Goal: Task Accomplishment & Management: Use online tool/utility

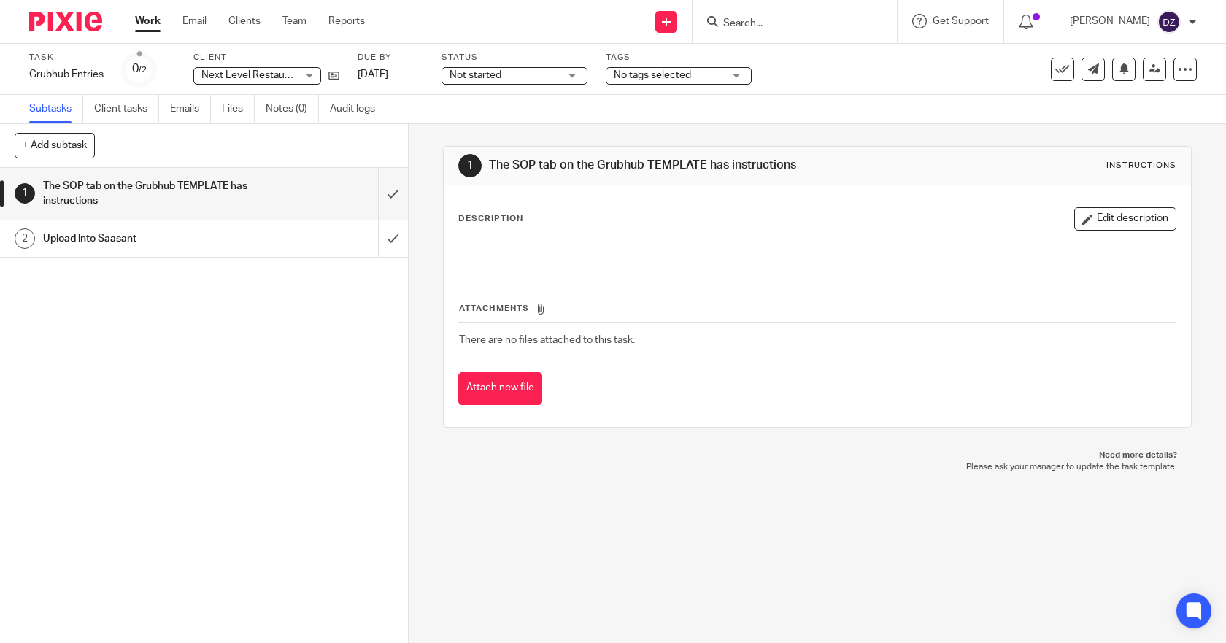
click at [143, 20] on link "Work" at bounding box center [148, 21] width 26 height 15
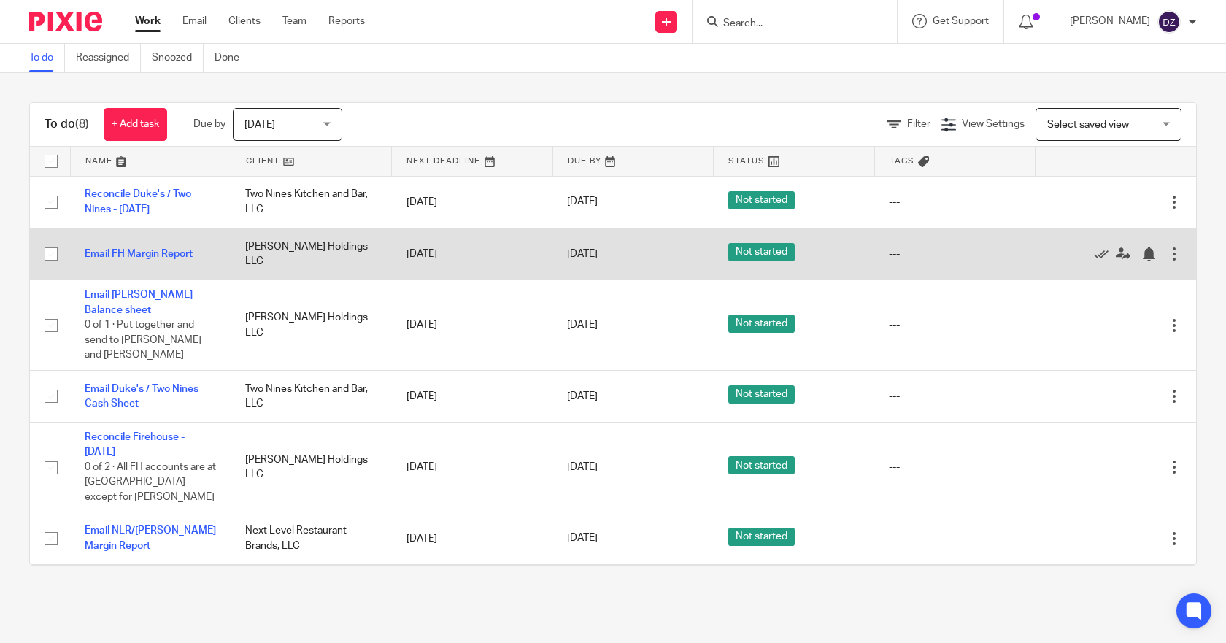
click at [133, 253] on link "Email FH Margin Report" at bounding box center [139, 254] width 108 height 10
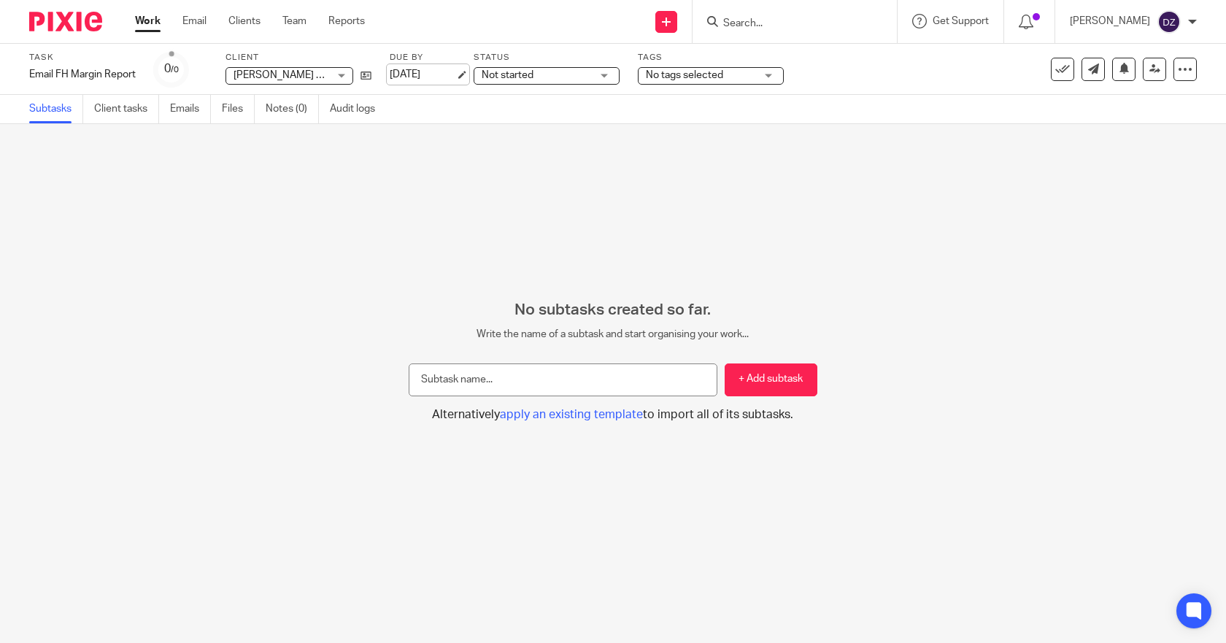
click at [418, 73] on link "Aug 15, 2025" at bounding box center [423, 74] width 66 height 15
click at [146, 22] on link "Work" at bounding box center [148, 21] width 26 height 15
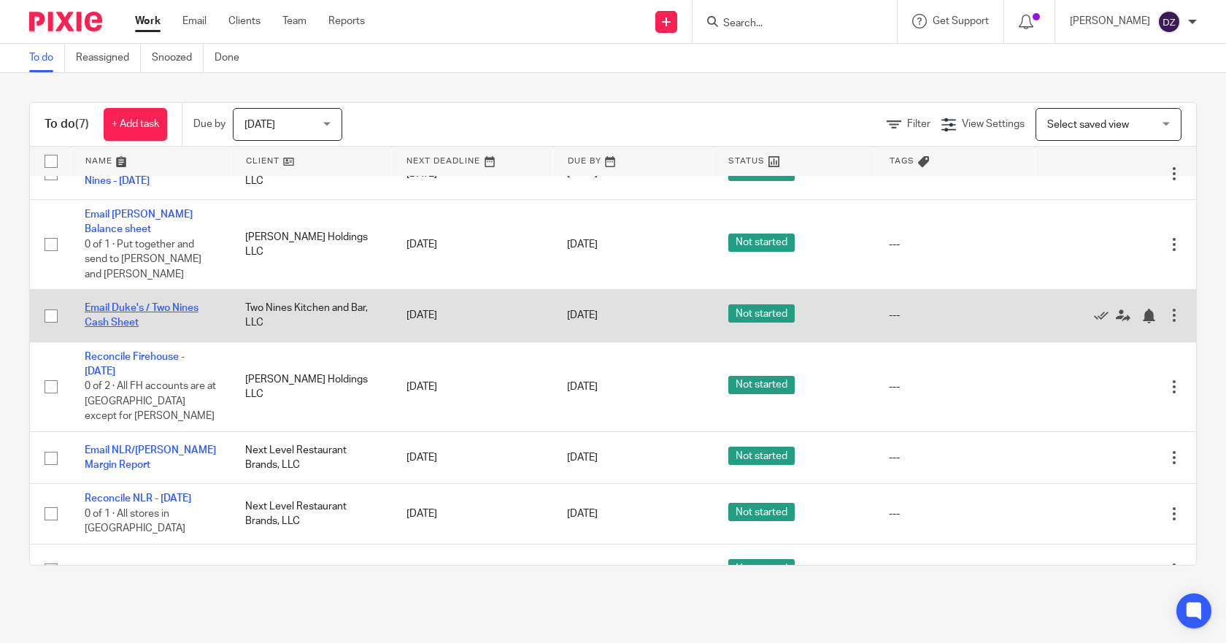
scroll to position [45, 0]
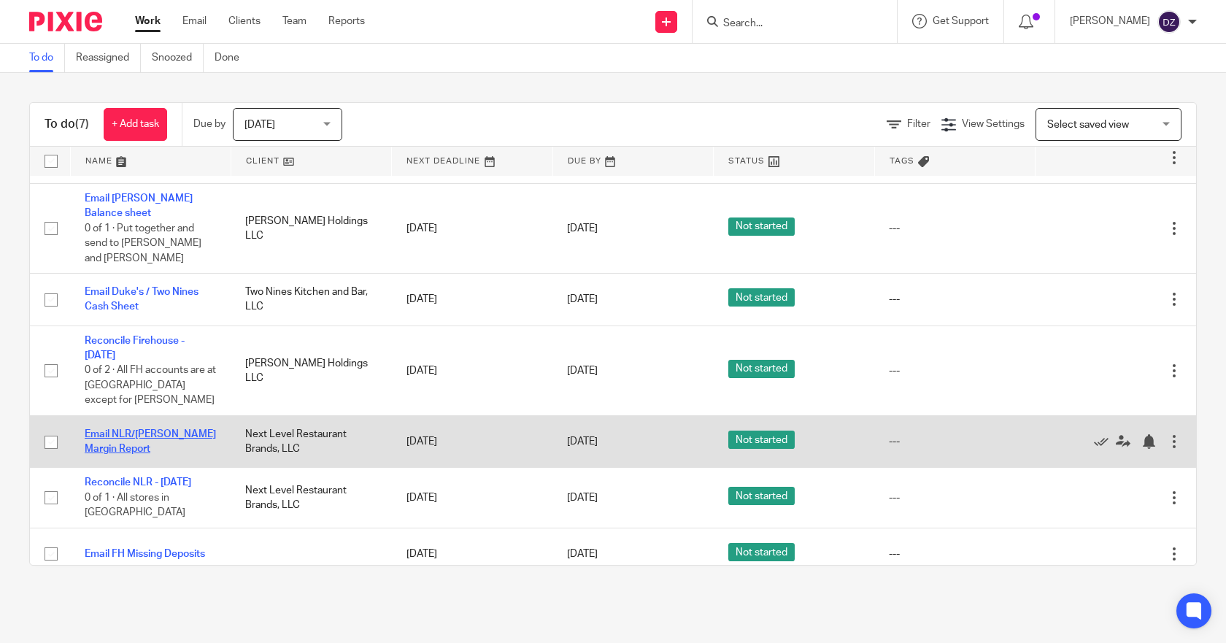
click at [140, 429] on link "Email NLR/Powell Margin Report" at bounding box center [150, 441] width 131 height 25
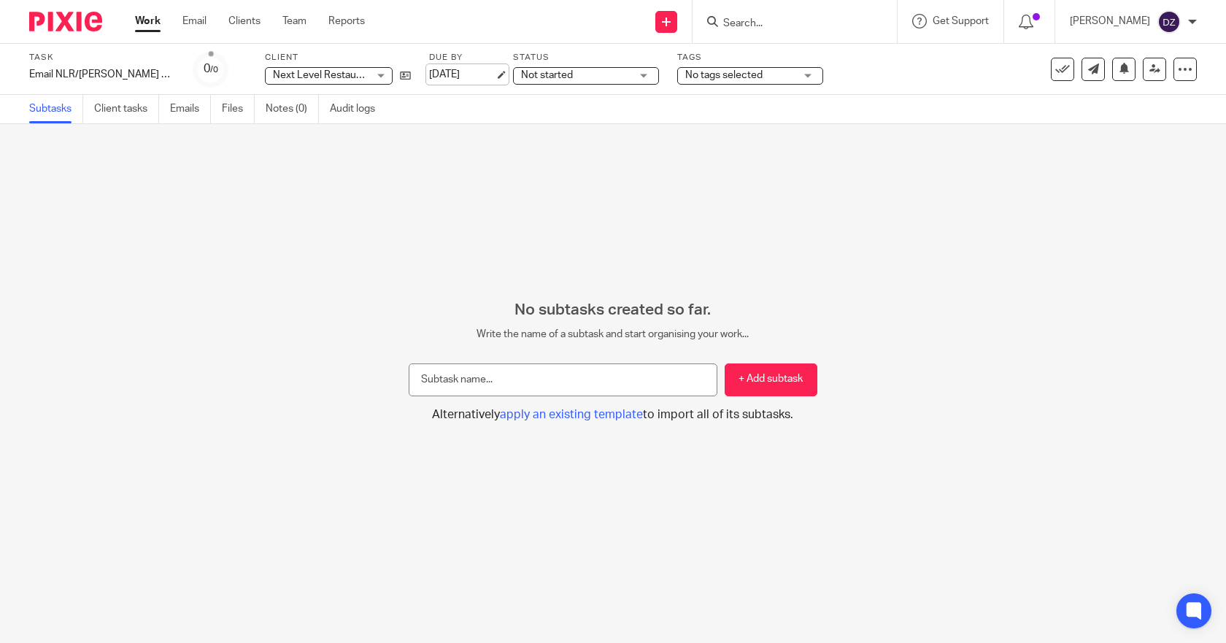
click at [495, 71] on link "[DATE]" at bounding box center [462, 74] width 66 height 15
click at [144, 23] on link "Work" at bounding box center [148, 21] width 26 height 15
